Goal: Transaction & Acquisition: Purchase product/service

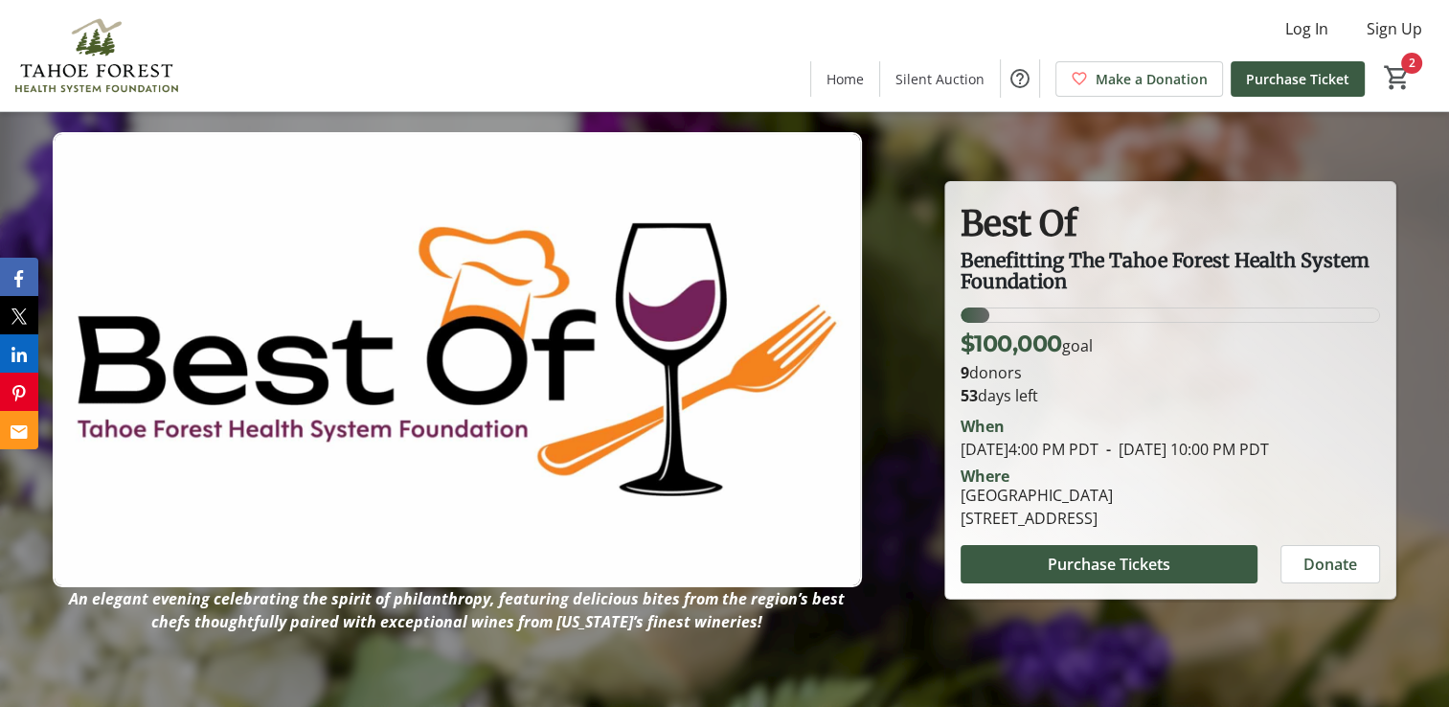
scroll to position [3, 0]
click at [1061, 575] on span "Purchase Tickets" at bounding box center [1109, 563] width 123 height 23
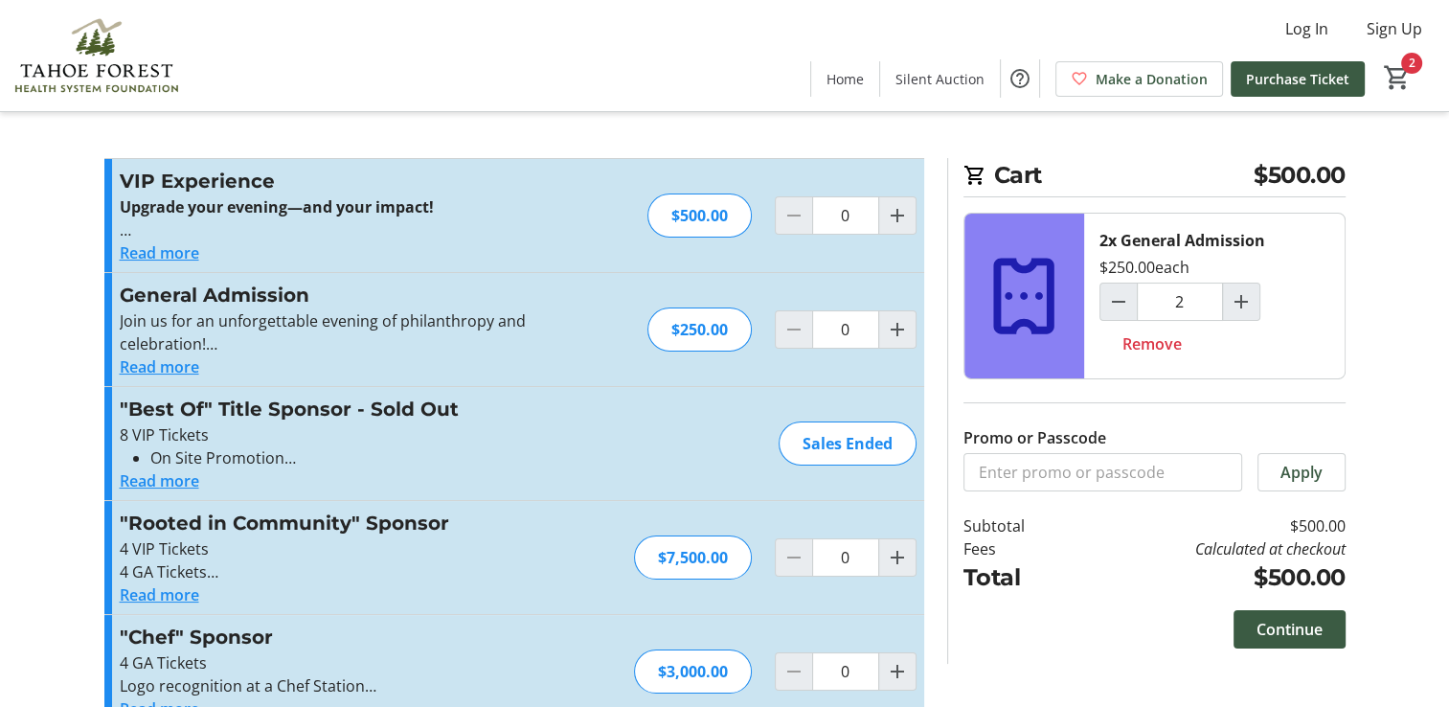
type input "2"
click at [1284, 626] on span "Continue" at bounding box center [1289, 629] width 66 height 23
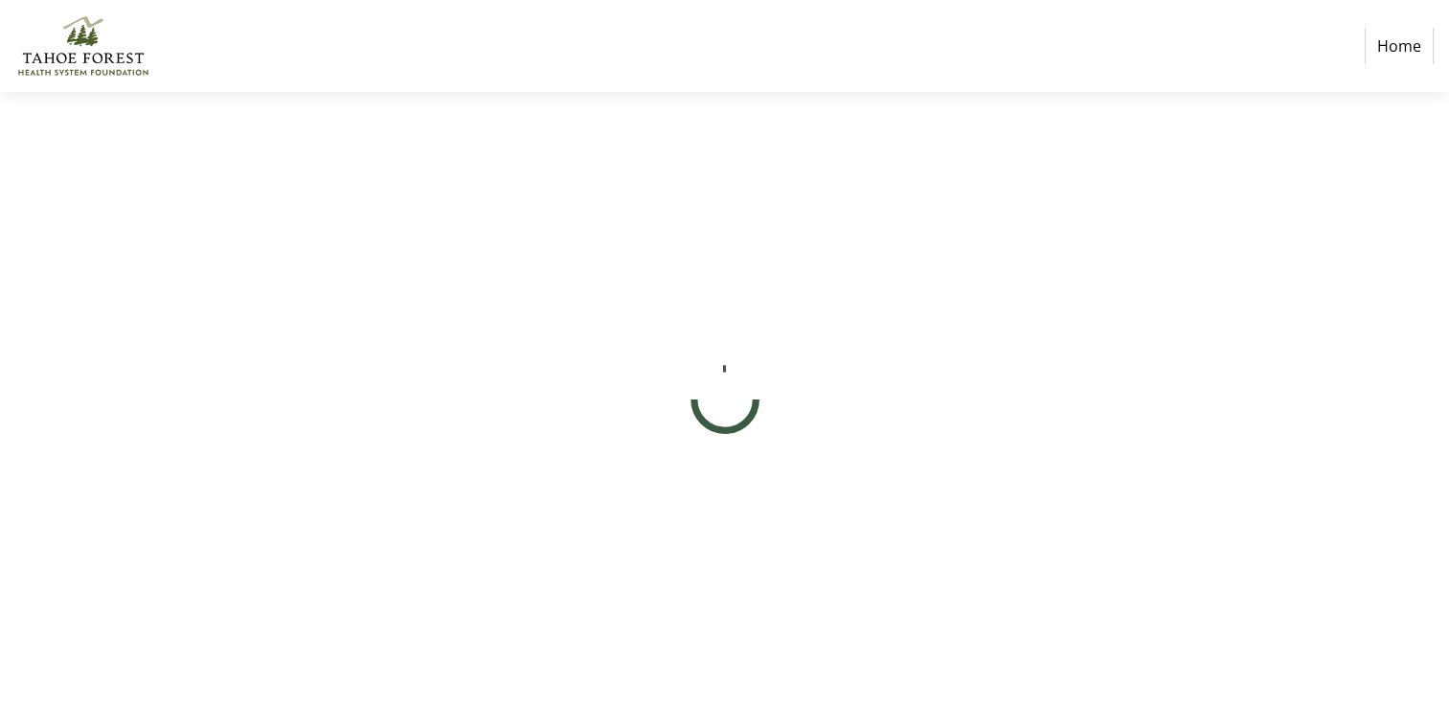
select select "US"
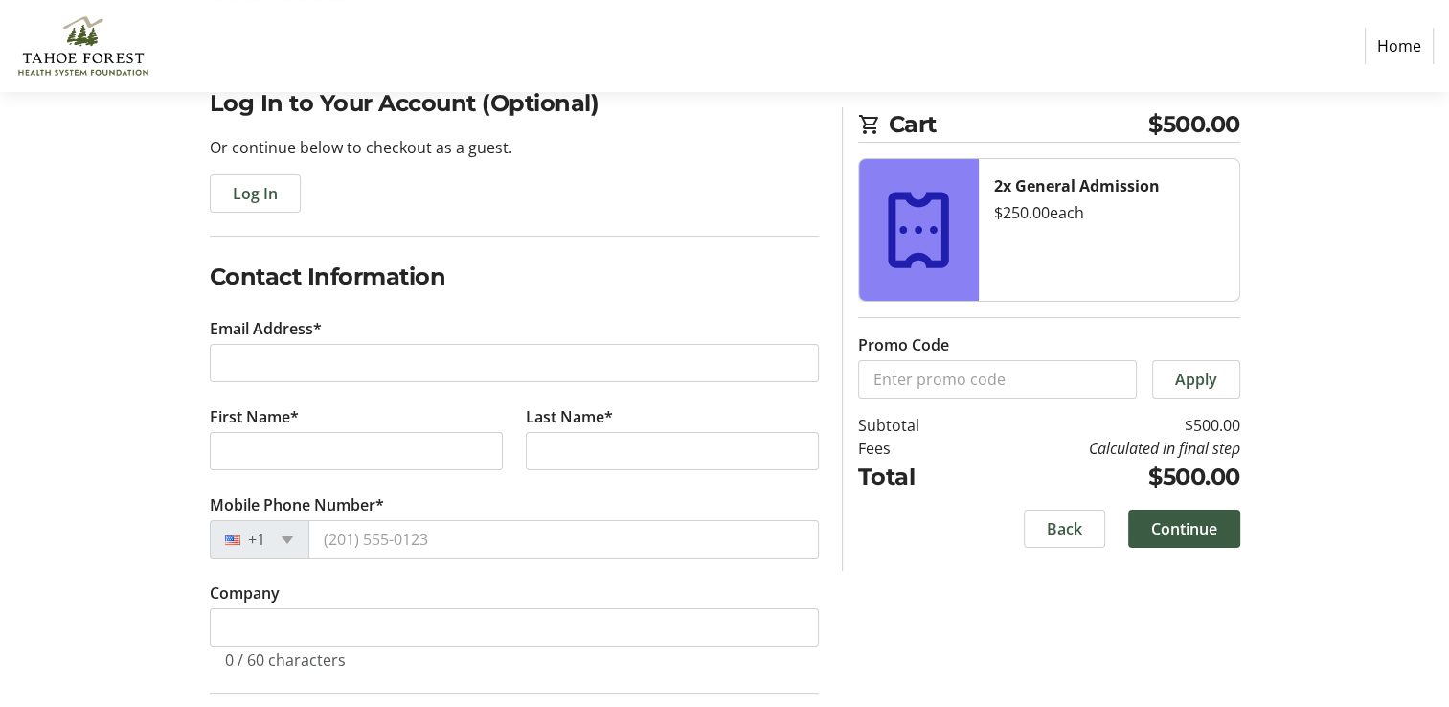
scroll to position [230, 0]
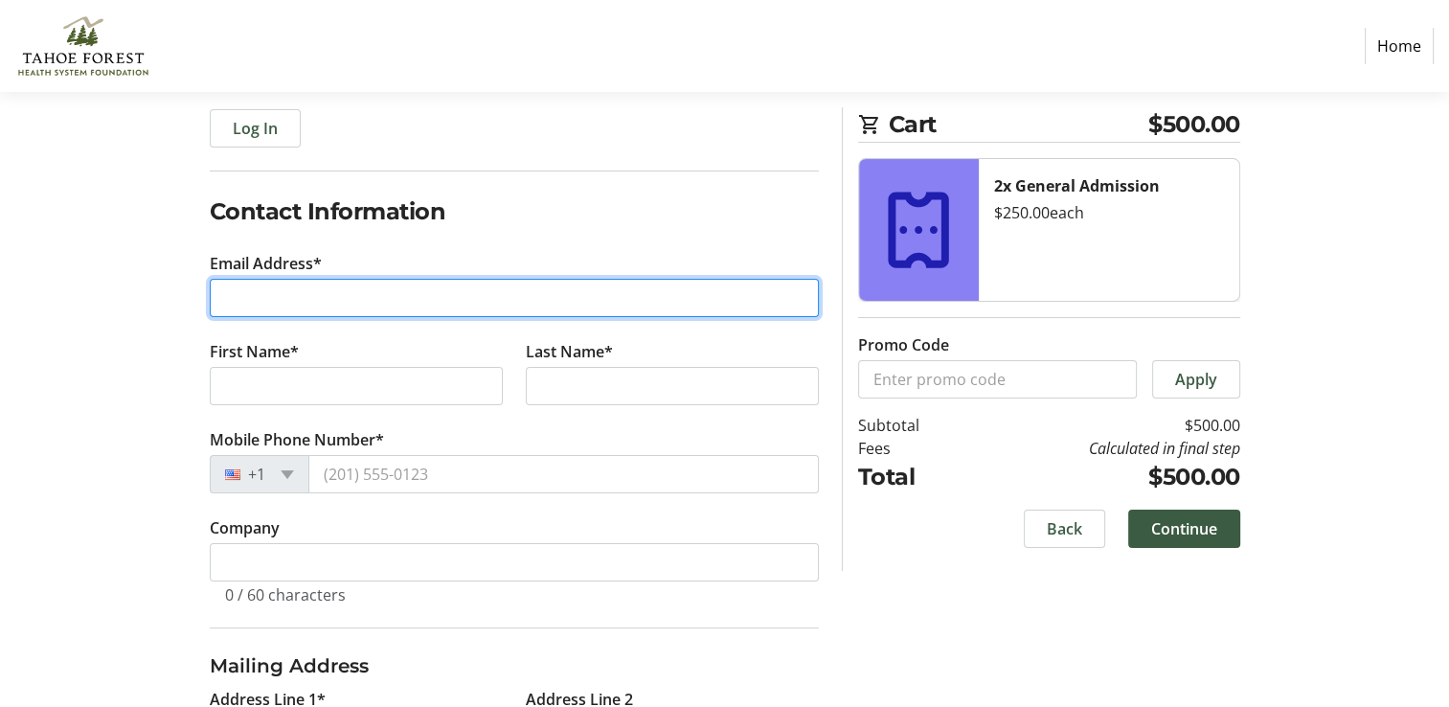
click at [431, 299] on input "Email Address*" at bounding box center [514, 298] width 609 height 38
type input "dmwadle@gmail.com"
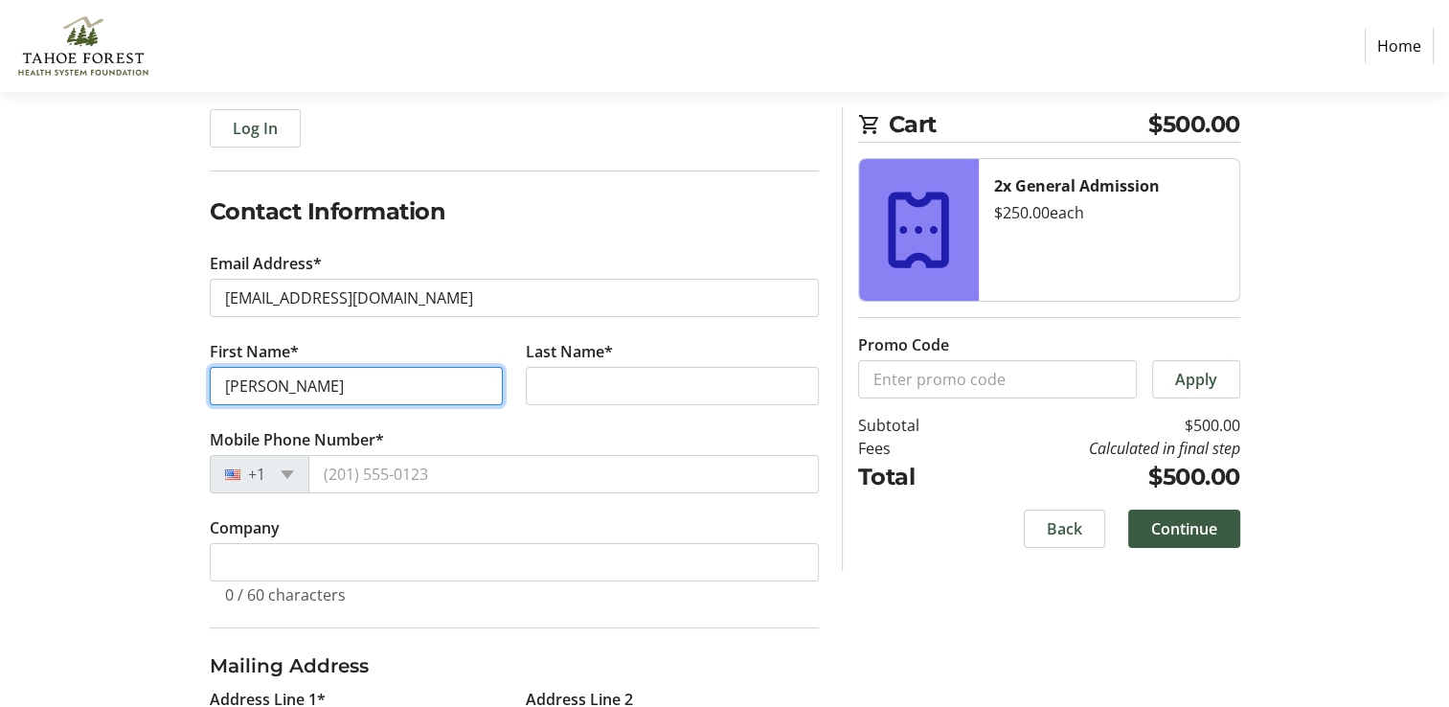
type input "Dane"
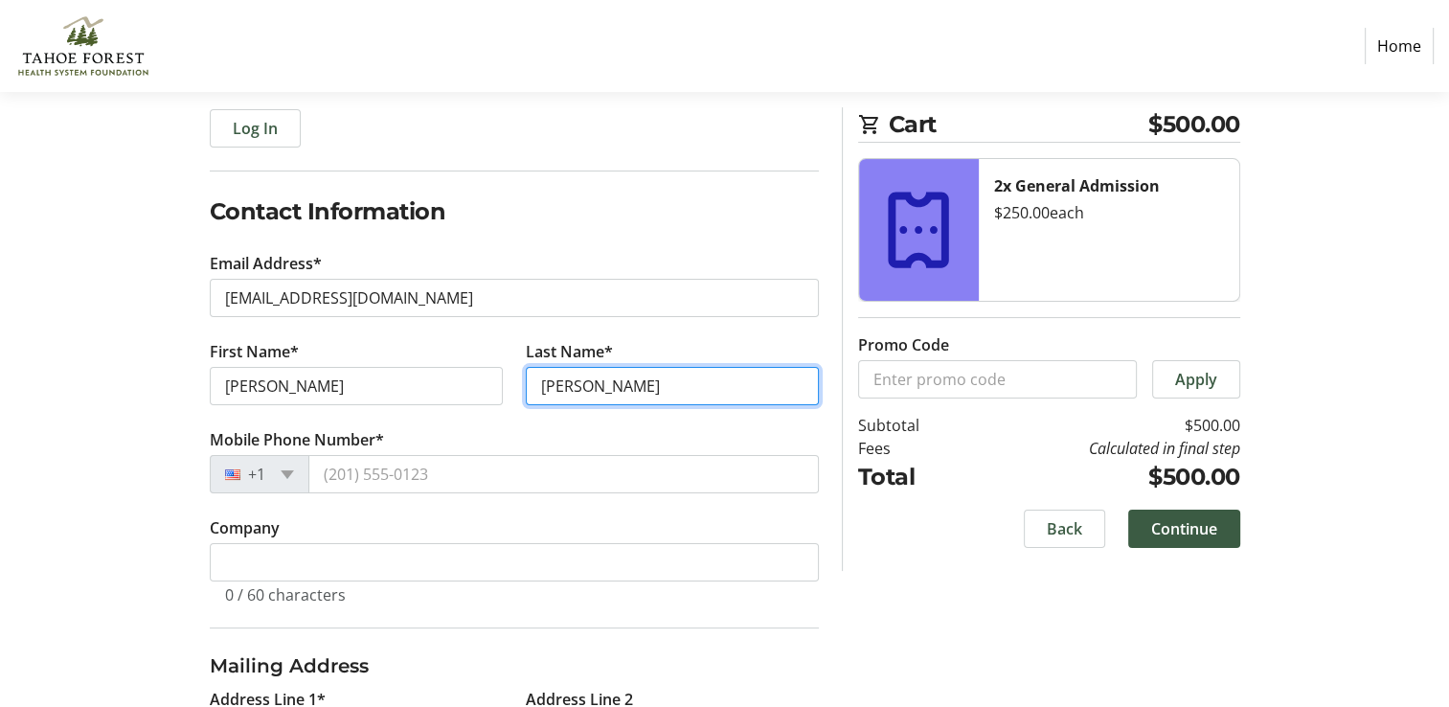
type input "Wadle"
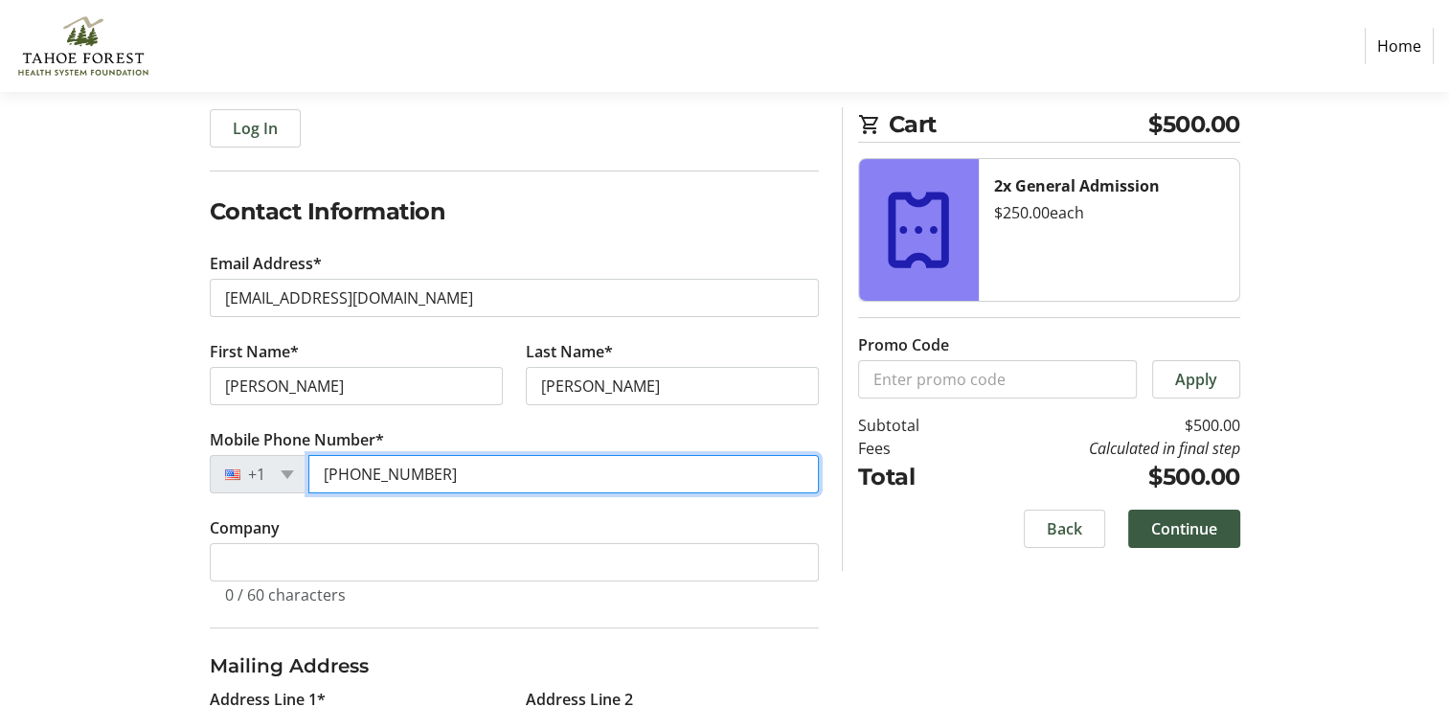
type input "(916) 947-6432"
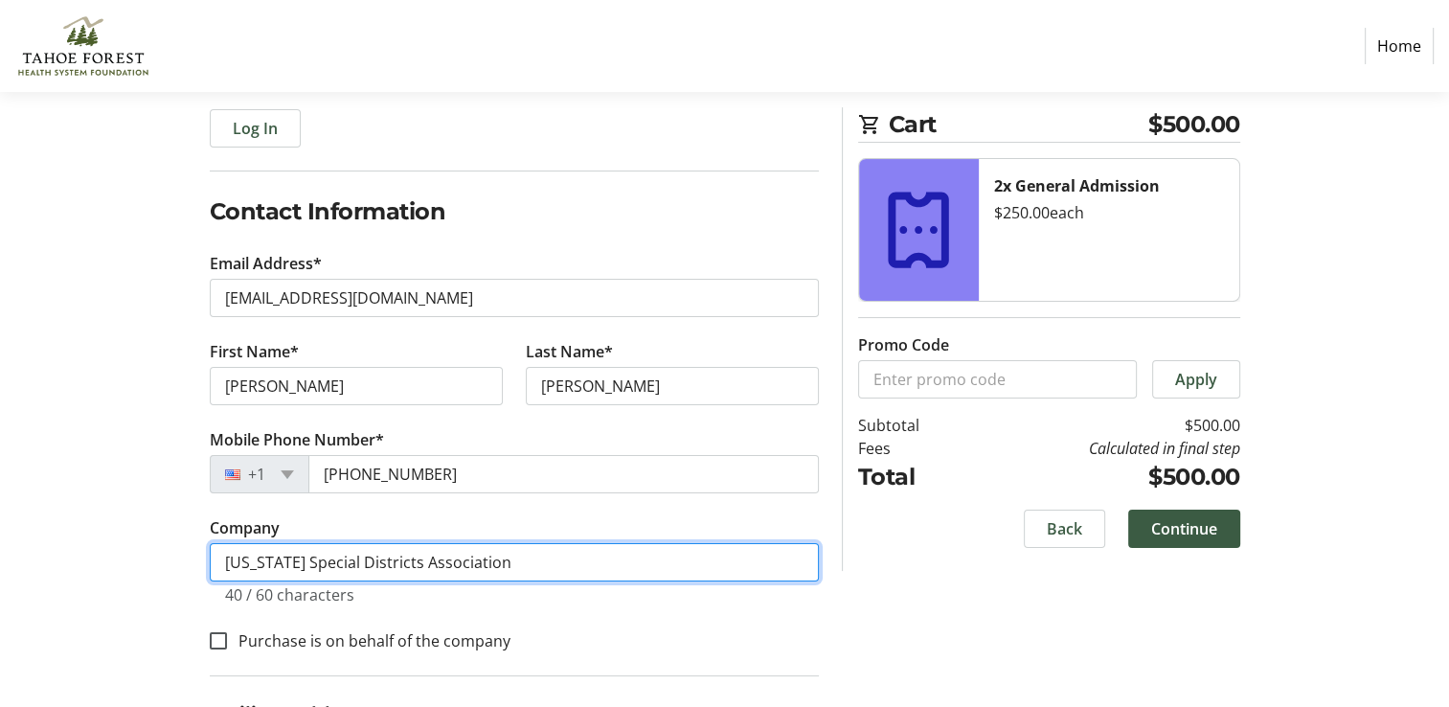
type input "California Special Districts Association"
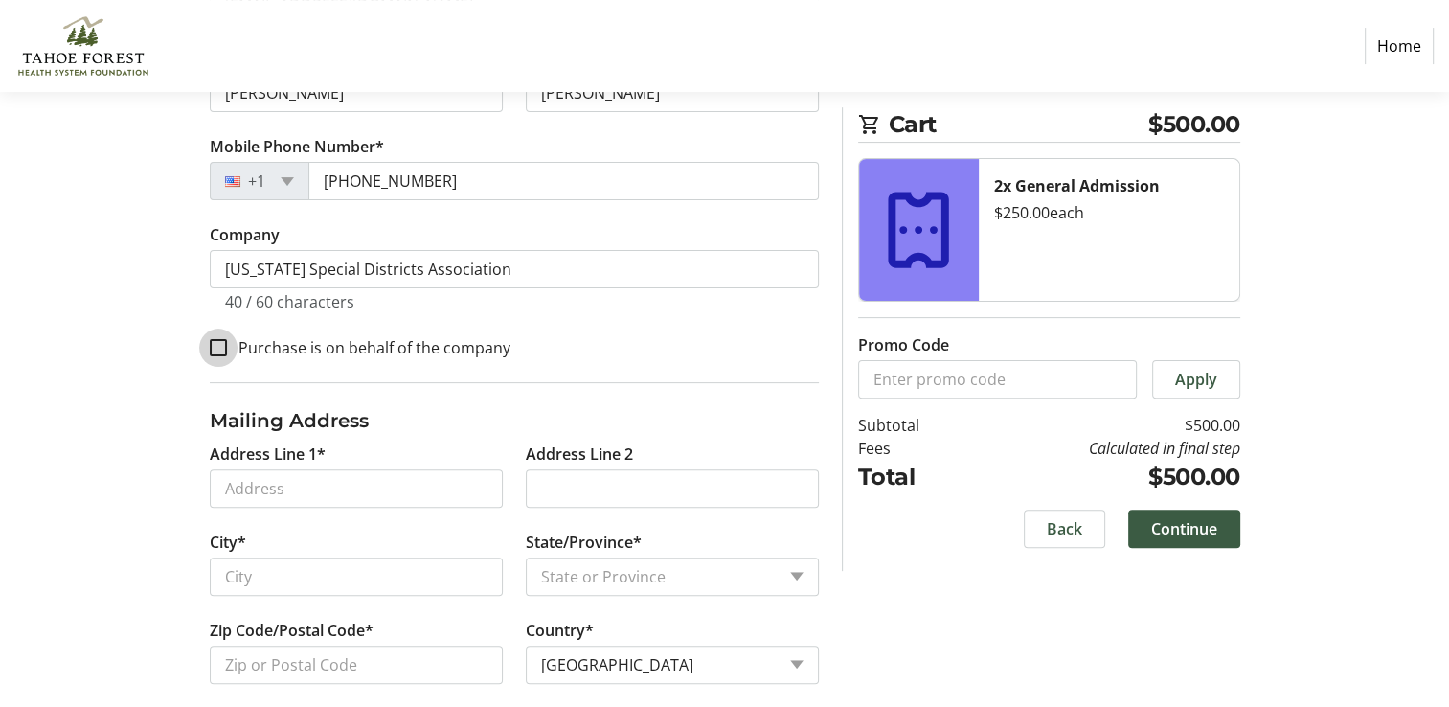
scroll to position [525, 0]
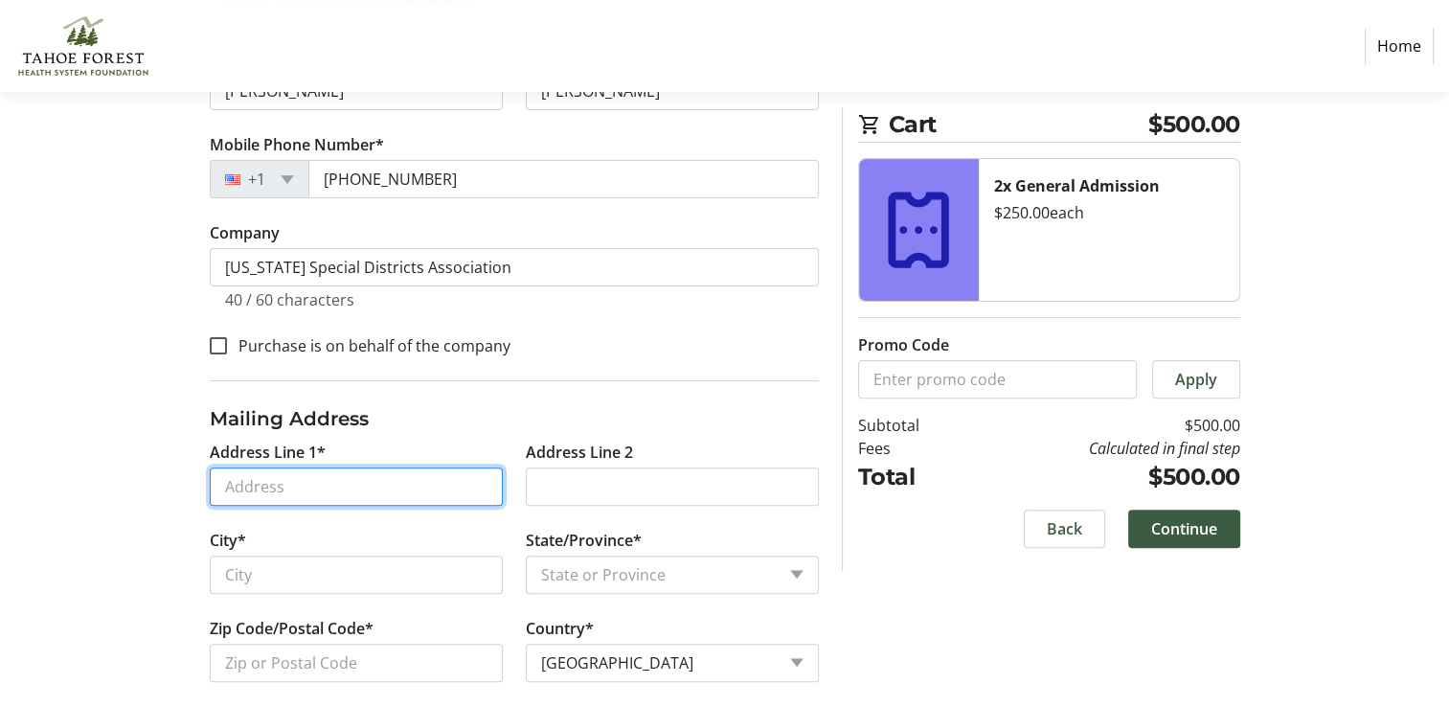
click at [339, 493] on input "Address Line 1*" at bounding box center [356, 486] width 293 height 38
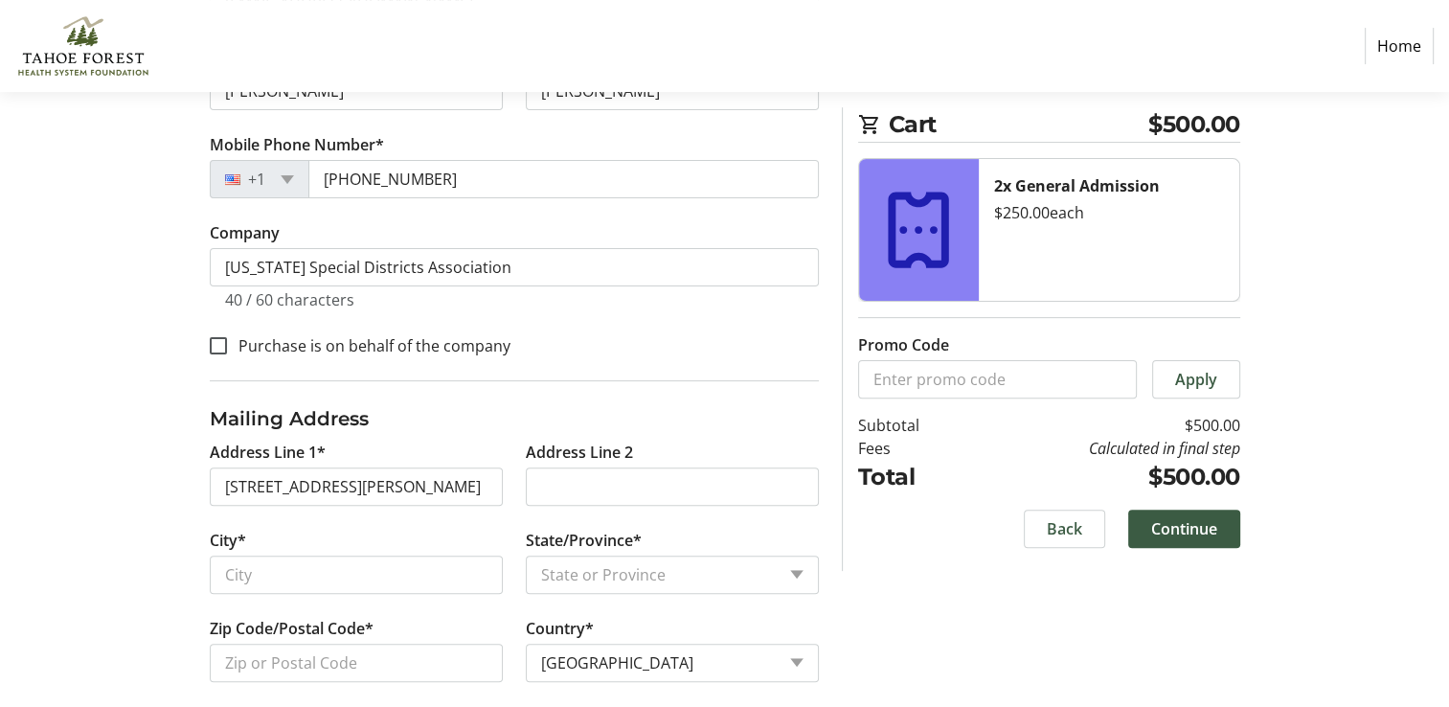
type input "715 Mikkelsen Drive"
type input "Auburn"
select select "CA"
type input "95603"
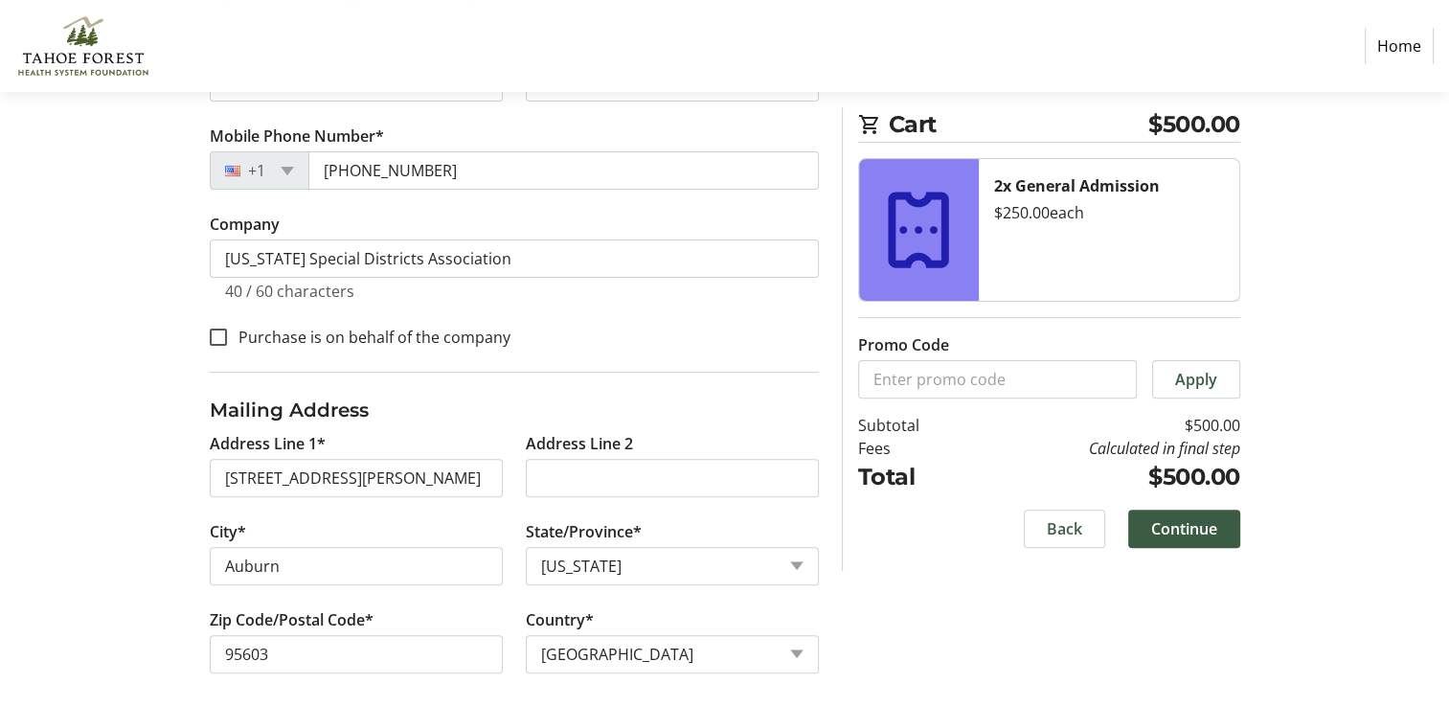
scroll to position [532, 0]
click at [1195, 525] on span "Continue" at bounding box center [1184, 528] width 66 height 23
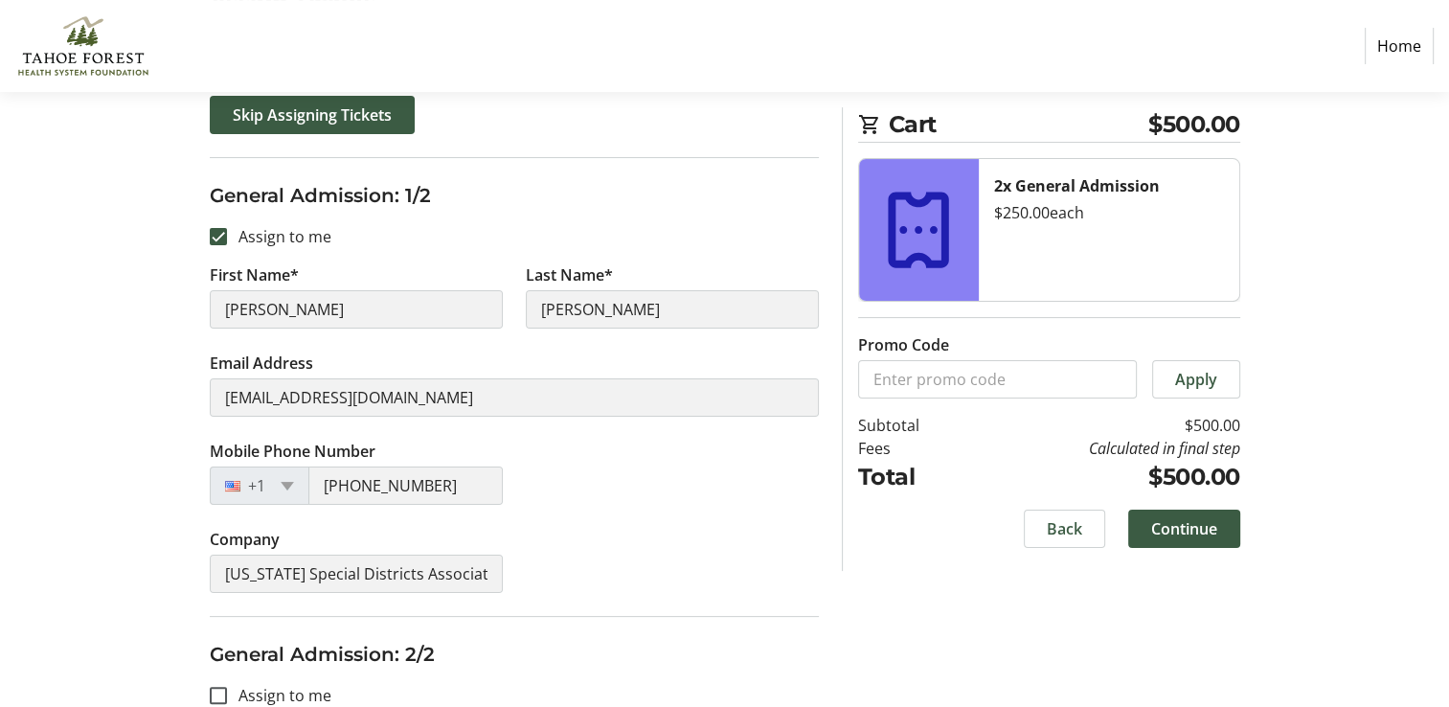
scroll to position [370, 0]
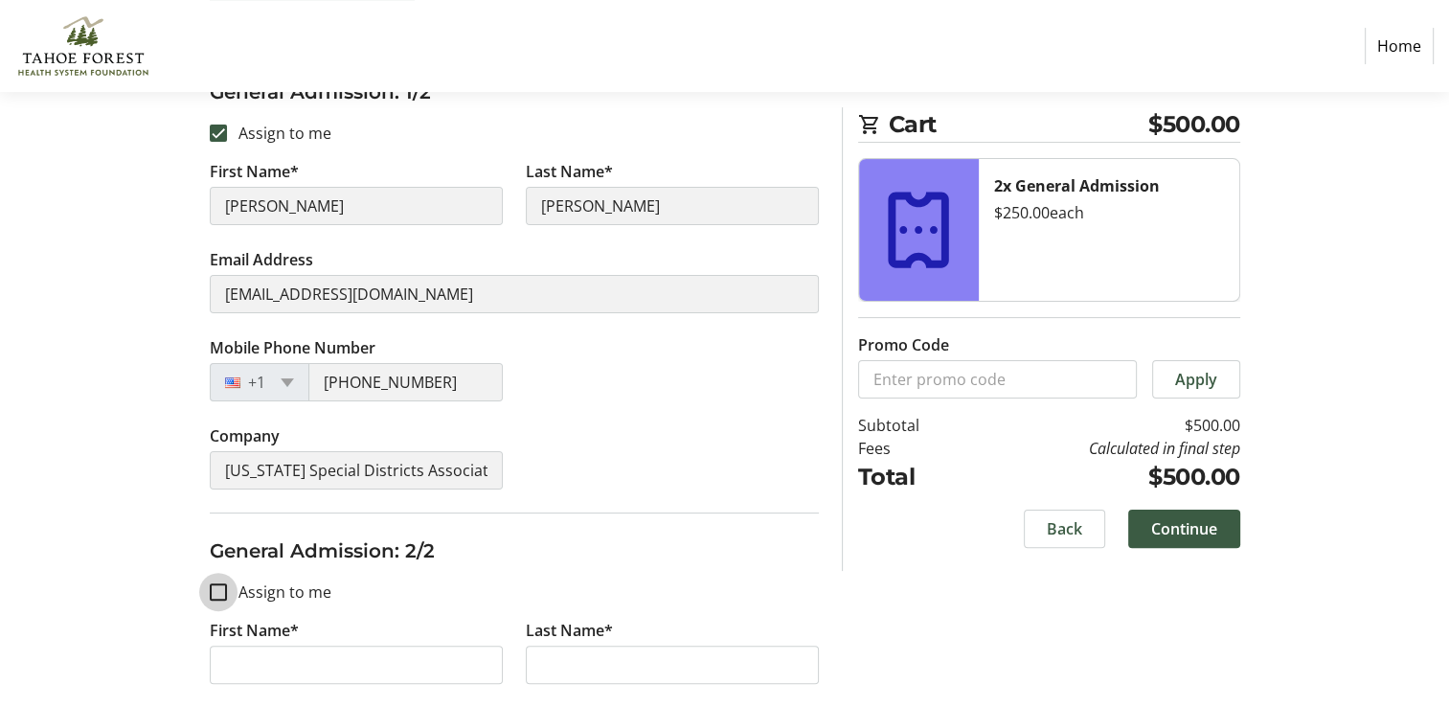
click at [218, 592] on input "Assign to me" at bounding box center [218, 591] width 17 height 17
checkbox input "true"
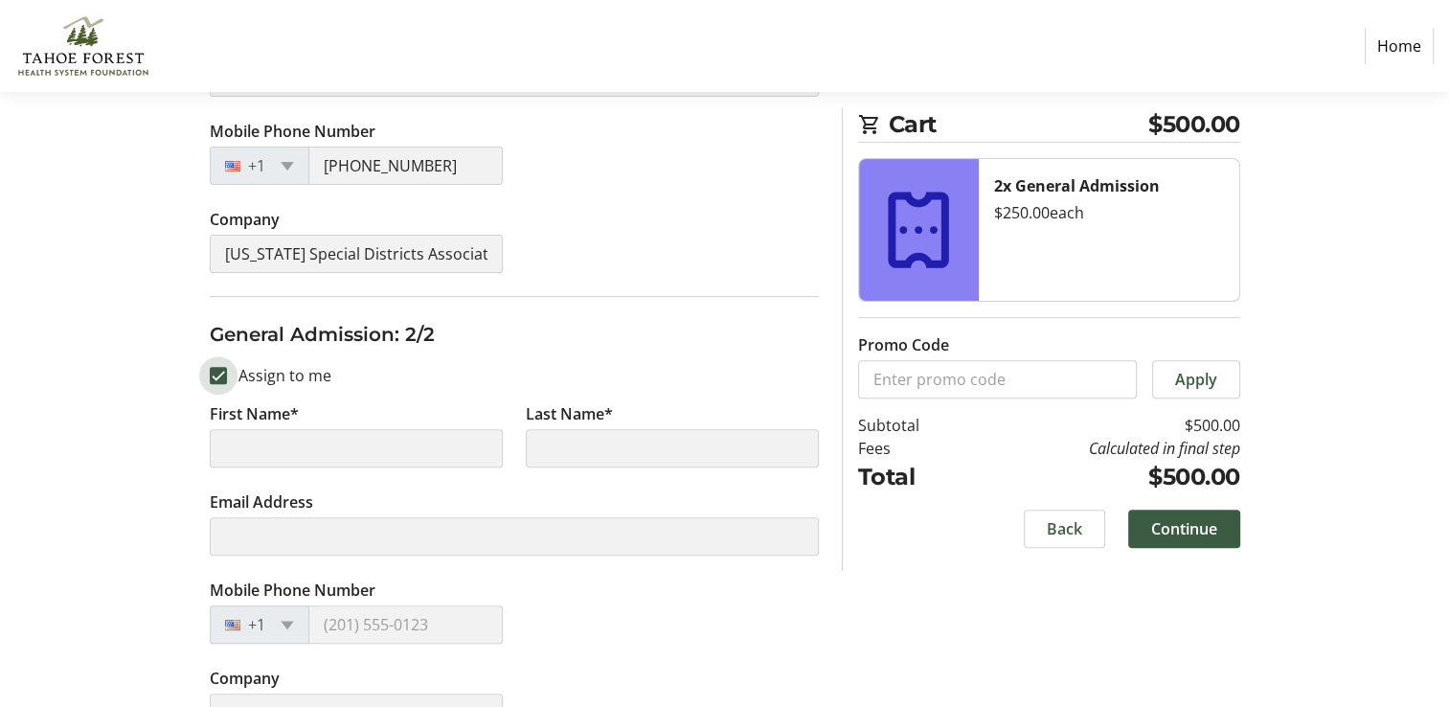
type input "Dane"
type input "Wadle"
type input "dmwadle@gmail.com"
type input "(916) 947-6432"
type input "California Special Districts Association"
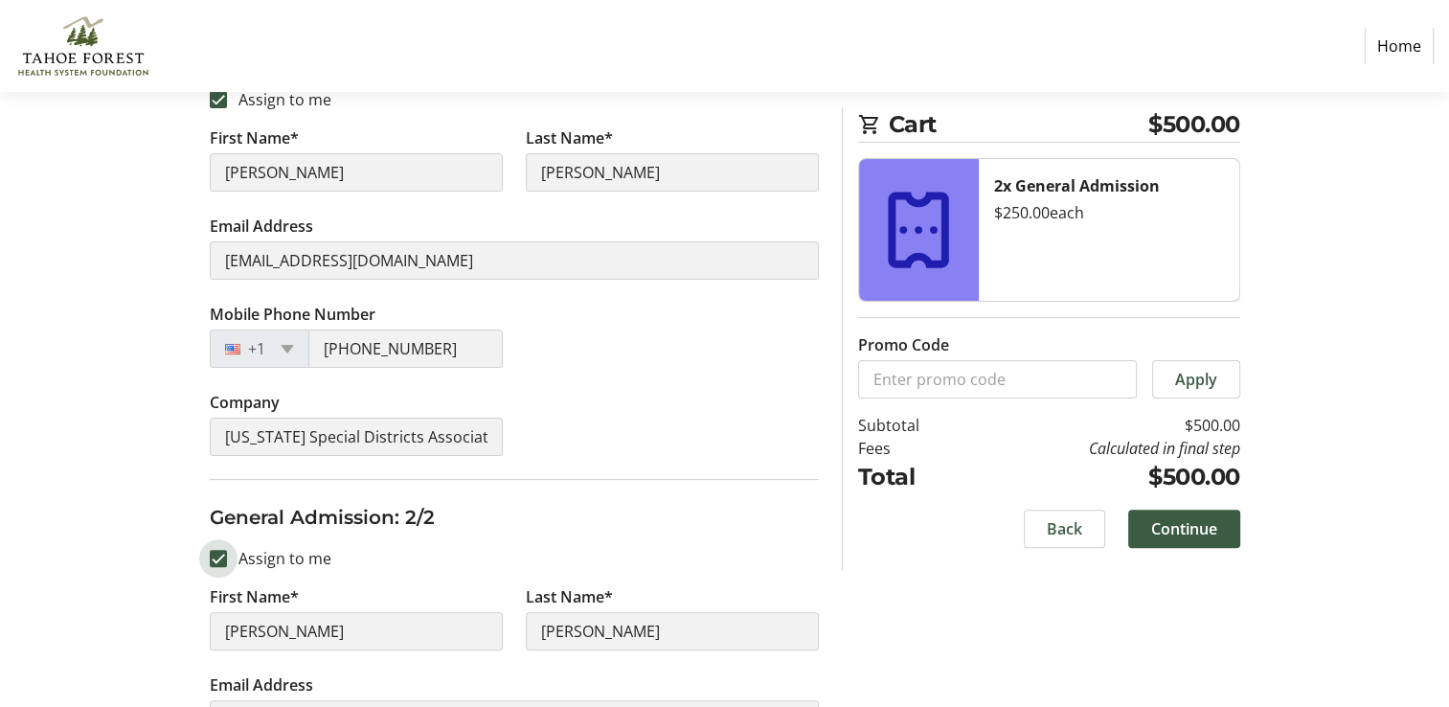
scroll to position [409, 0]
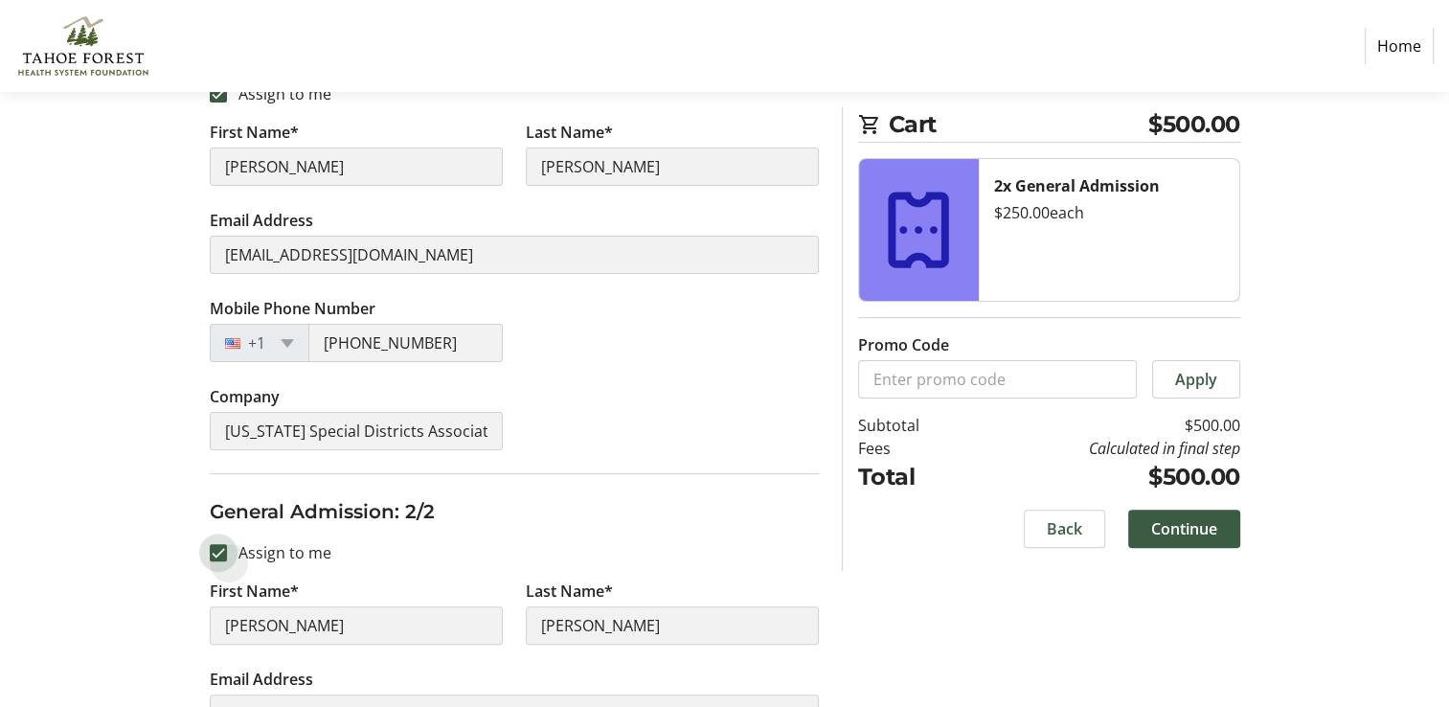
click at [218, 552] on input "Assign to me" at bounding box center [218, 552] width 17 height 17
checkbox input "false"
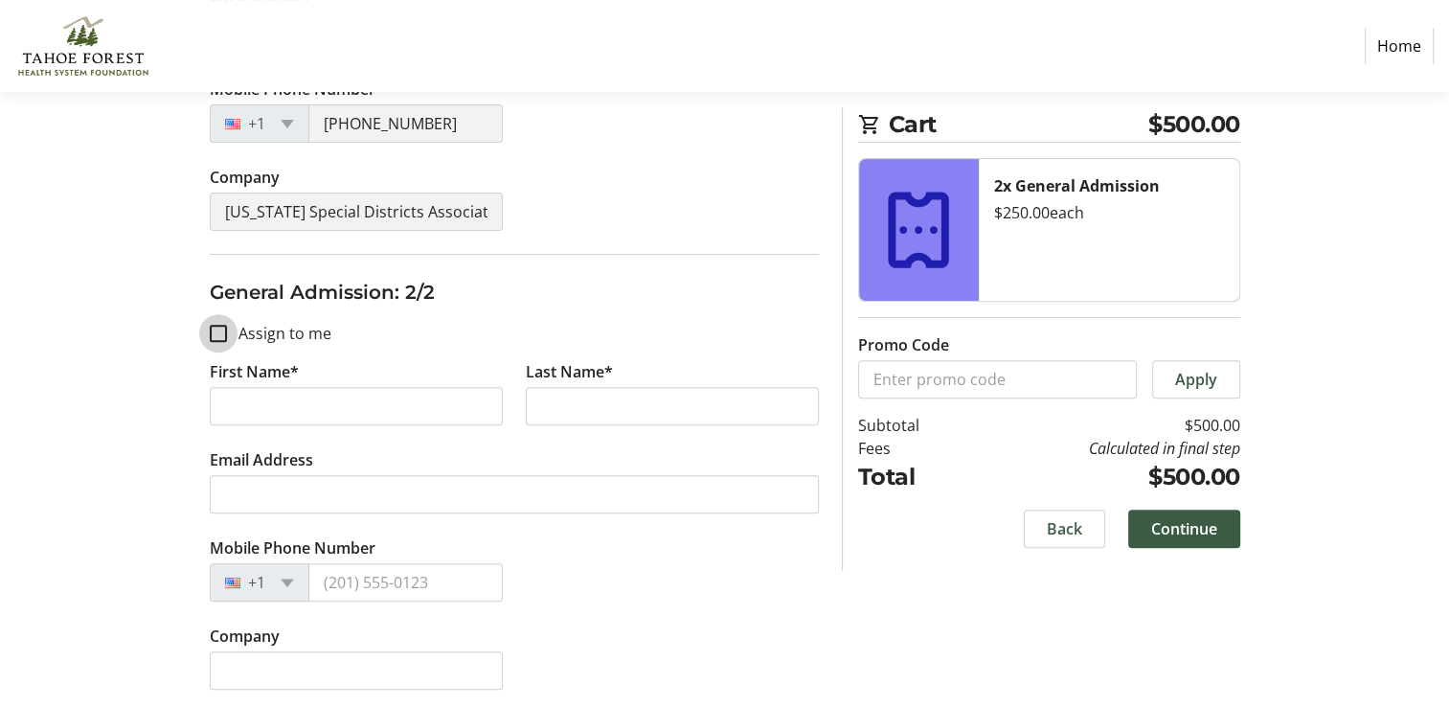
scroll to position [631, 0]
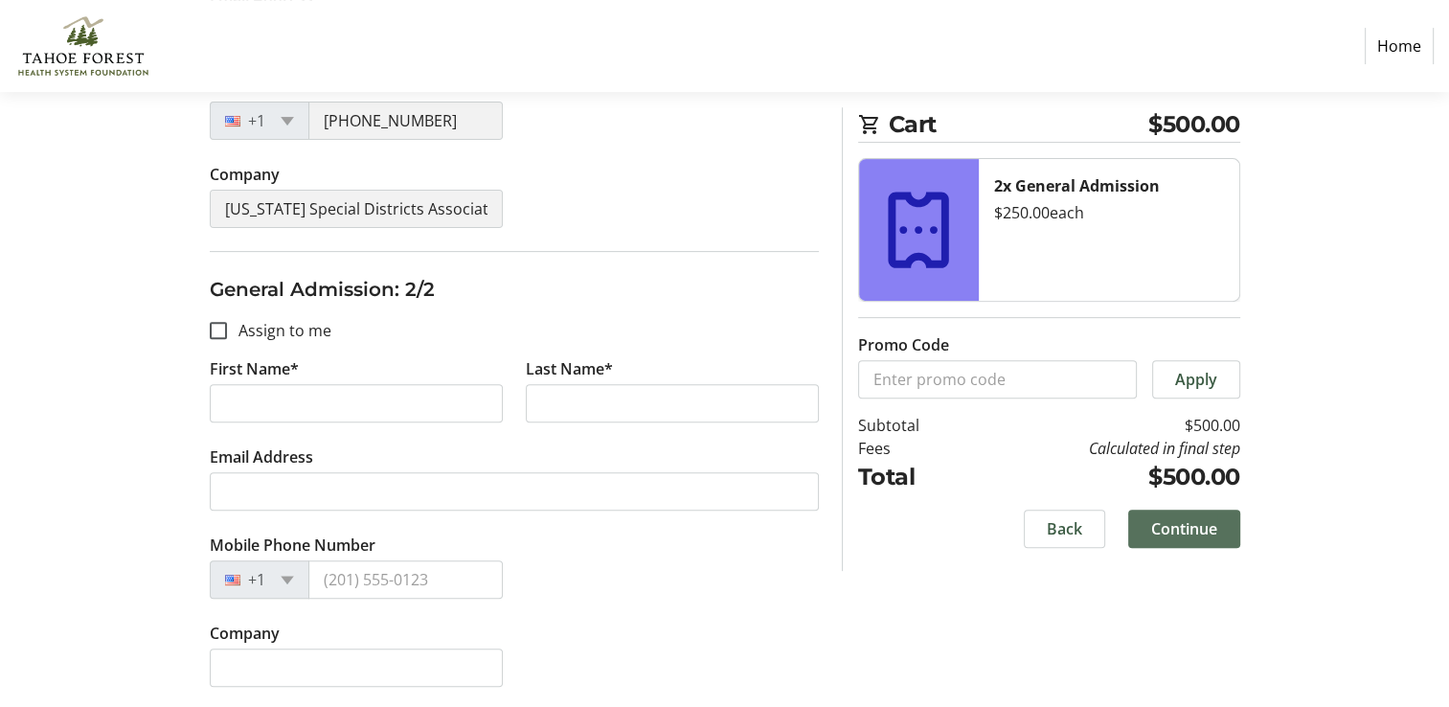
click at [1162, 527] on span "Continue" at bounding box center [1184, 528] width 66 height 23
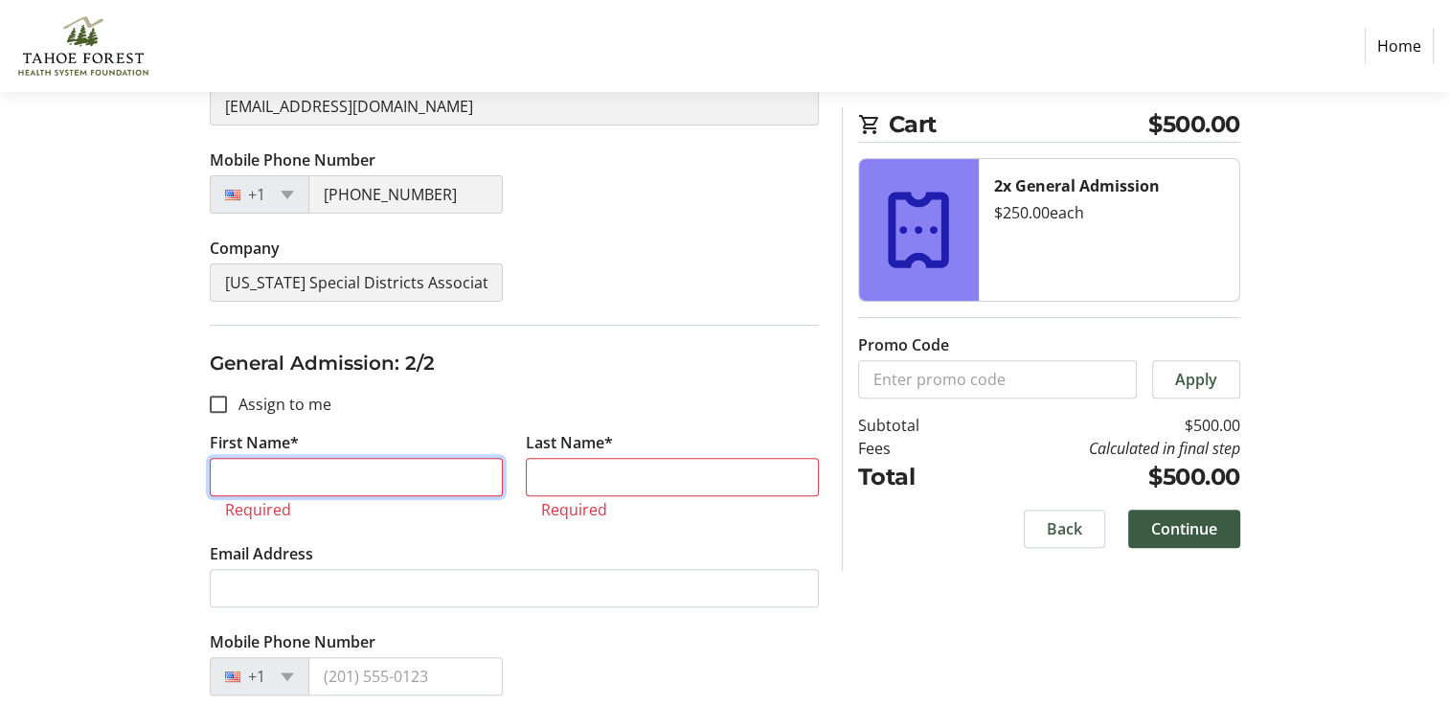
scroll to position [654, 0]
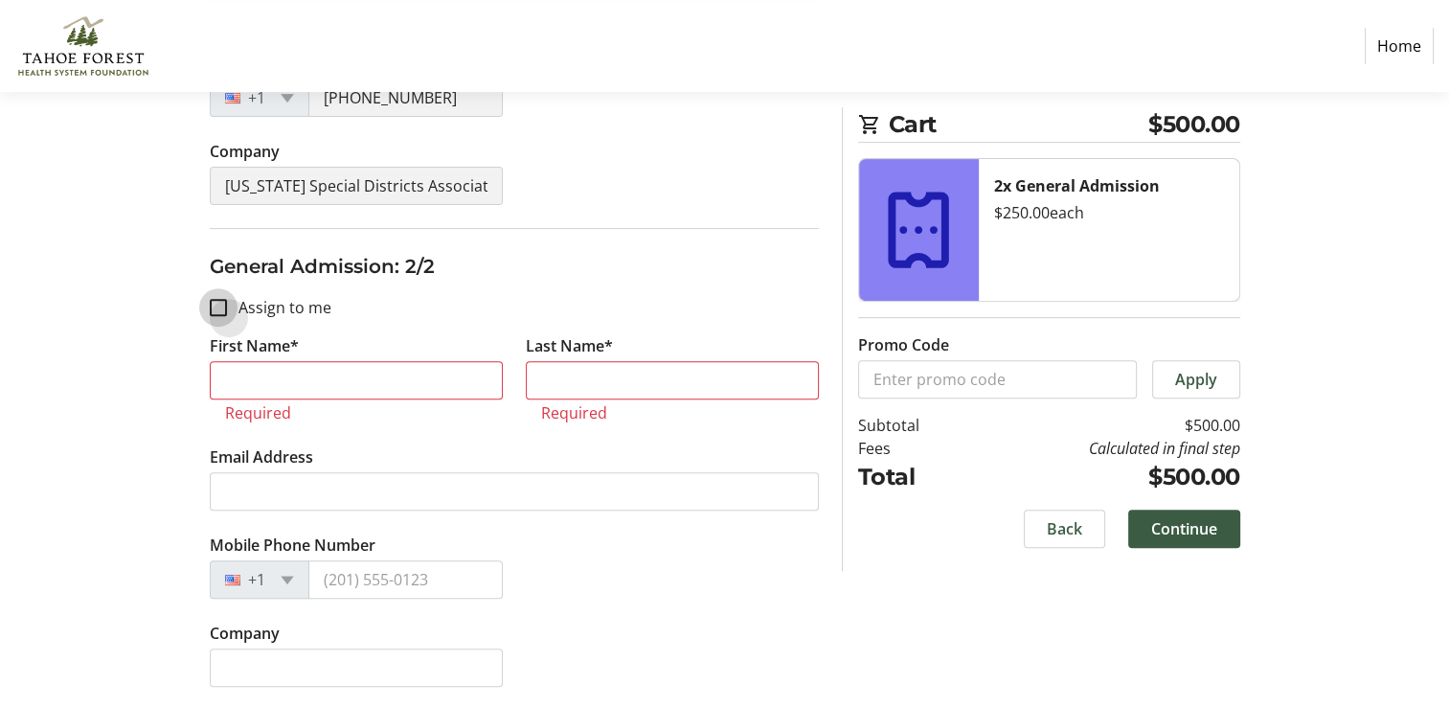
click at [222, 308] on input "Assign to me" at bounding box center [218, 307] width 17 height 17
checkbox input "true"
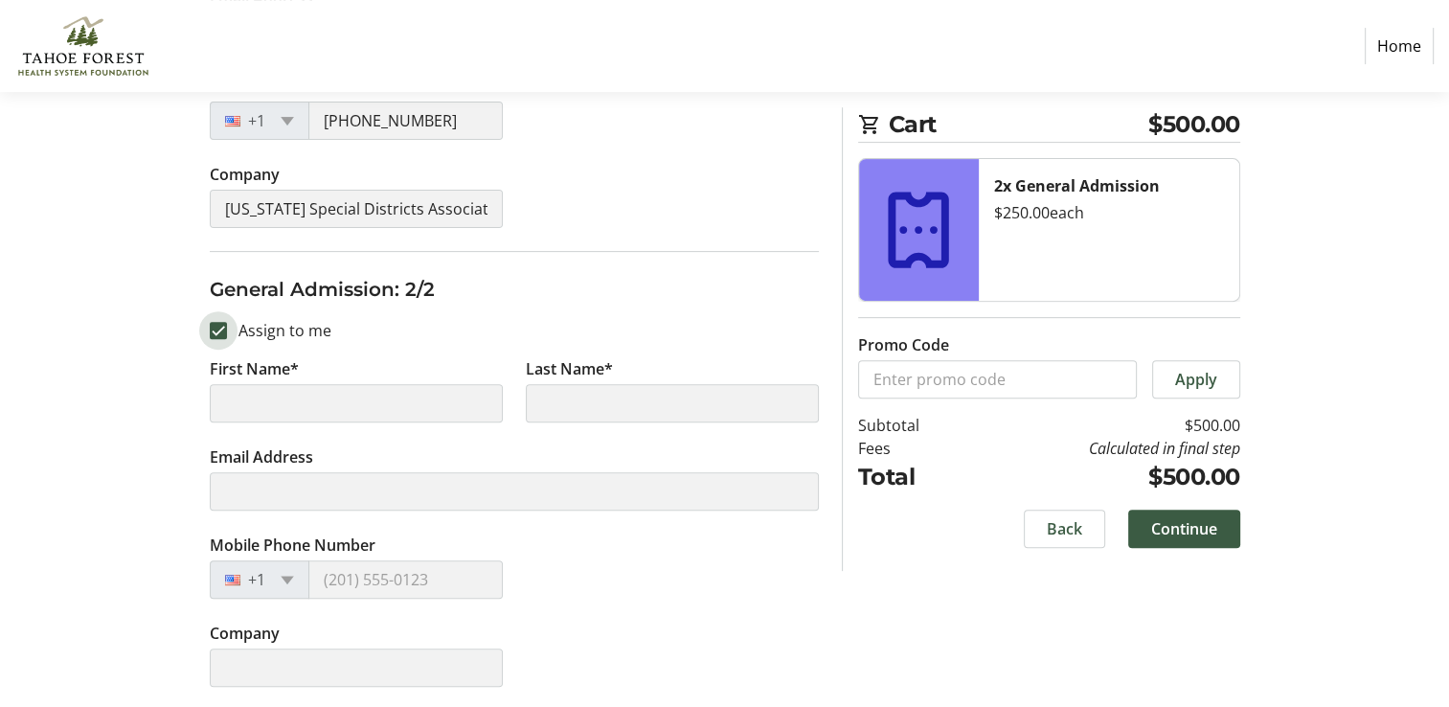
type input "Dane"
type input "Wadle"
type input "dmwadle@gmail.com"
type input "(916) 947-6432"
type input "California Special Districts Association"
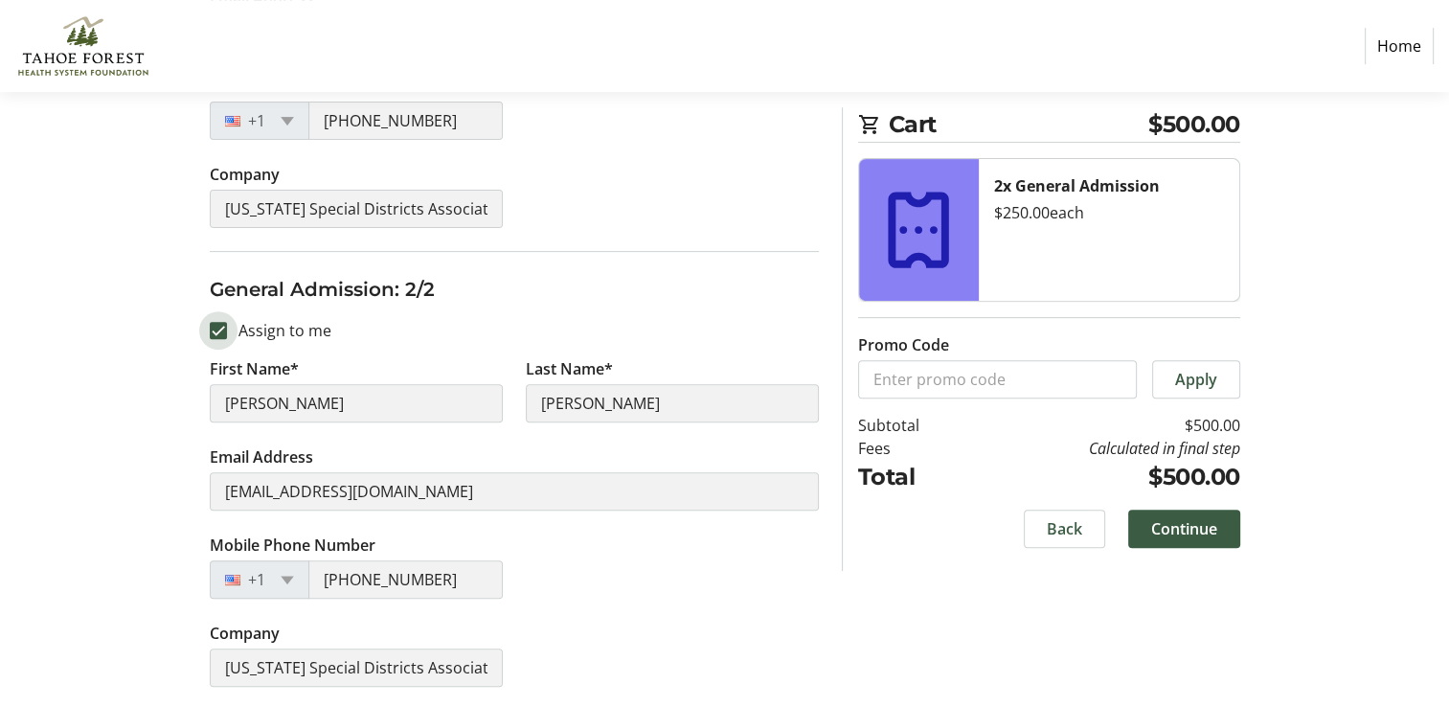
scroll to position [573, 0]
